Goal: Complete application form

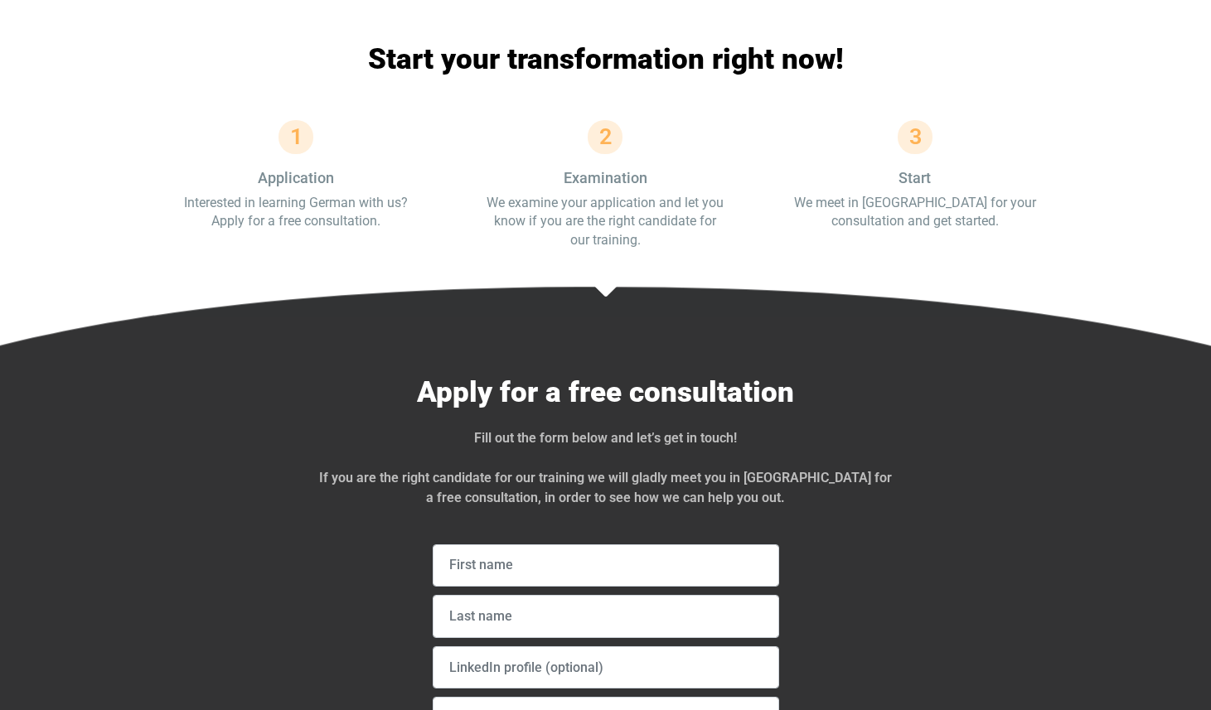
scroll to position [5295, 0]
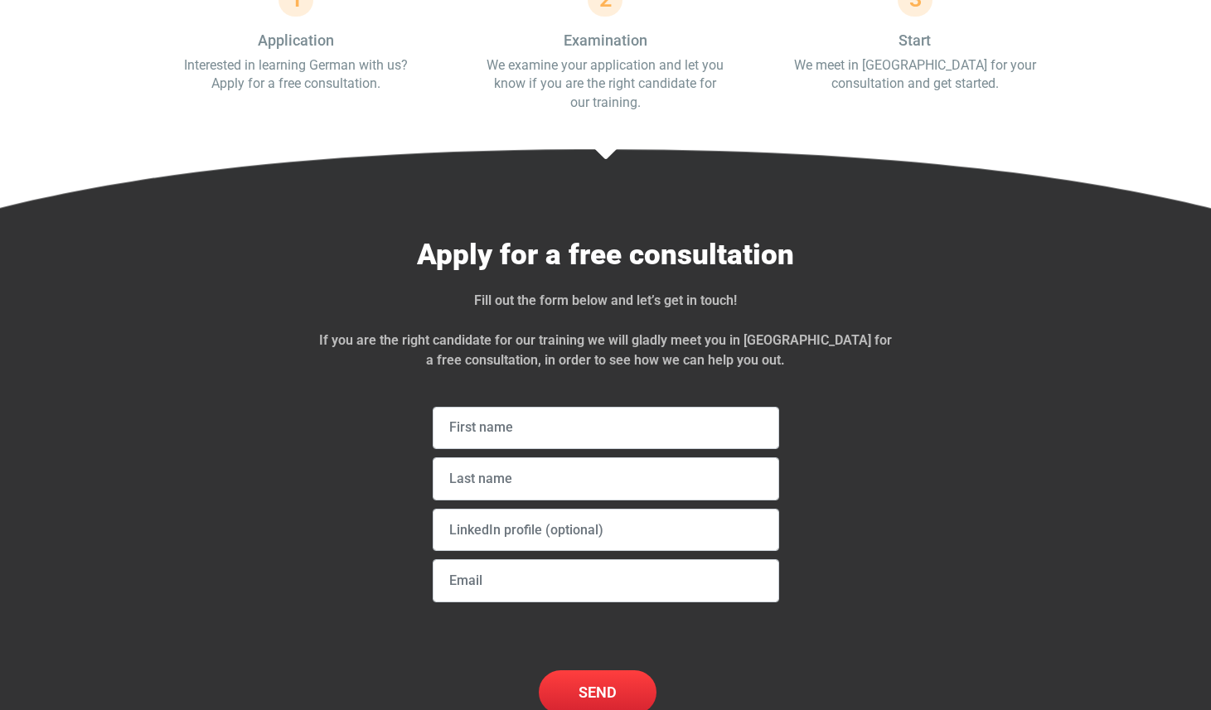
click at [595, 326] on div at bounding box center [990, 483] width 175 height 511
click at [515, 407] on input "text" at bounding box center [606, 428] width 346 height 43
type input "[PERSON_NAME]"
click at [484, 509] on input "text" at bounding box center [606, 530] width 346 height 43
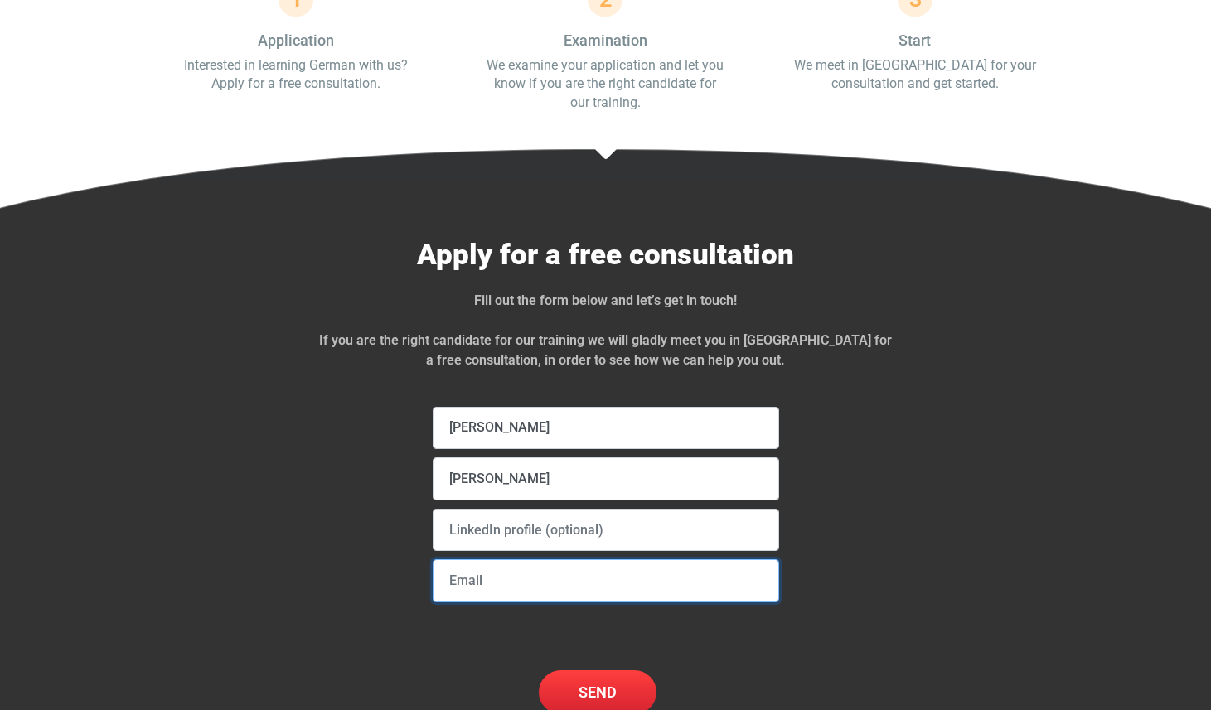
click at [492, 560] on input "email" at bounding box center [606, 581] width 346 height 43
type input "j@uthereal.ai"
click at [463, 509] on input "text" at bounding box center [606, 530] width 346 height 43
paste input "[URL][DOMAIN_NAME][PERSON_NAME]"
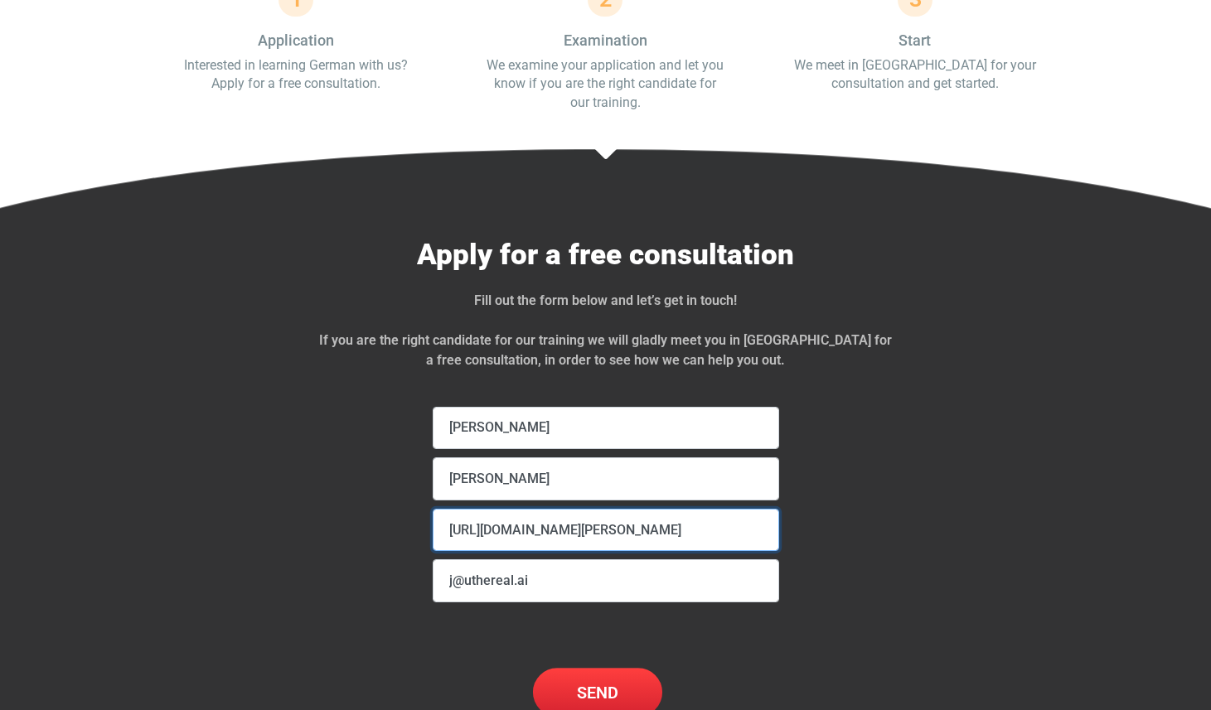
type input "[URL][DOMAIN_NAME][PERSON_NAME]"
click at [585, 668] on input "Send" at bounding box center [597, 692] width 129 height 48
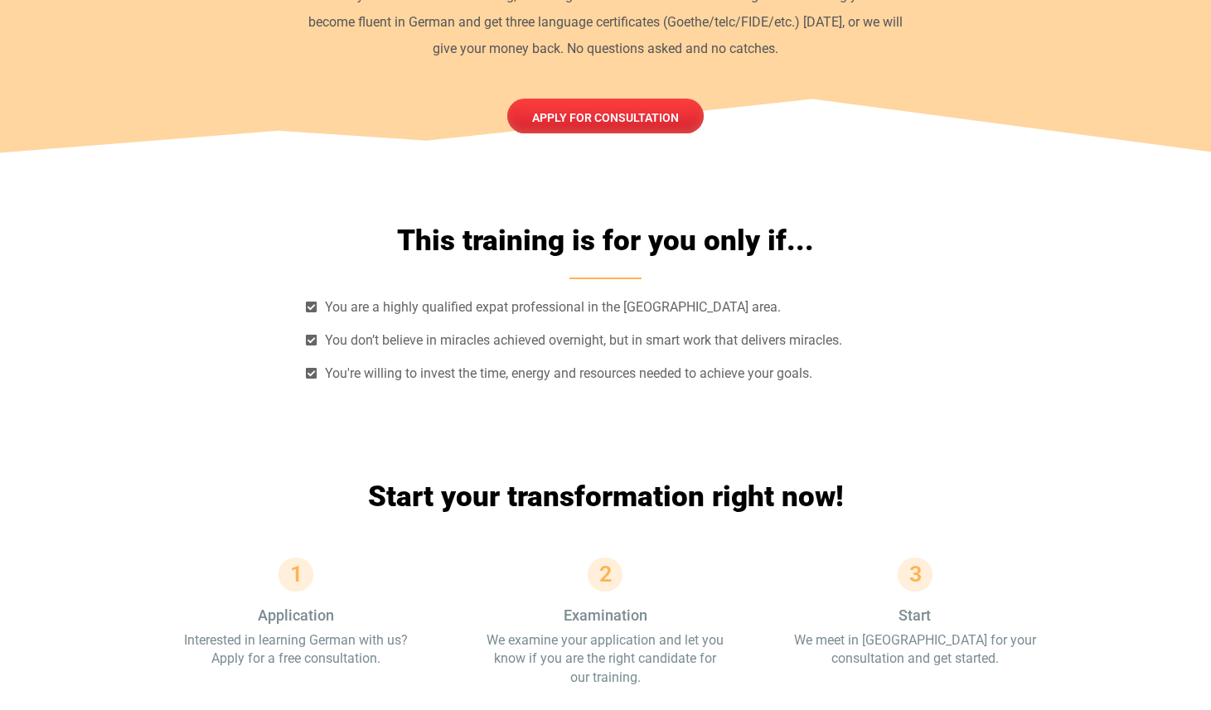
scroll to position [5152, 0]
